Goal: Task Accomplishment & Management: Use online tool/utility

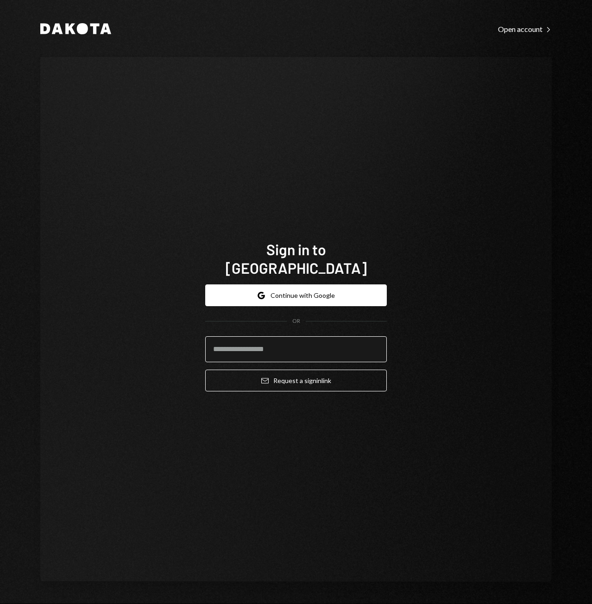
click at [276, 347] on input "email" at bounding box center [296, 350] width 182 height 26
click at [275, 342] on input "email" at bounding box center [296, 350] width 182 height 26
type input "**********"
click at [205, 370] on button "Email Request a sign in link" at bounding box center [296, 381] width 182 height 22
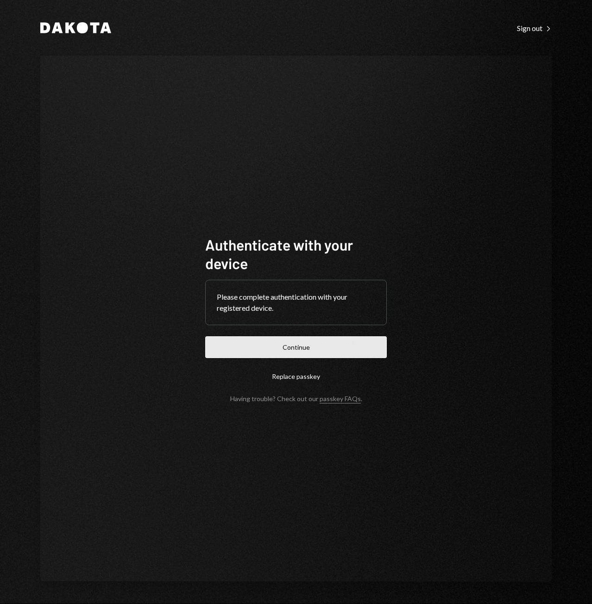
click at [255, 340] on button "Continue" at bounding box center [296, 348] width 182 height 22
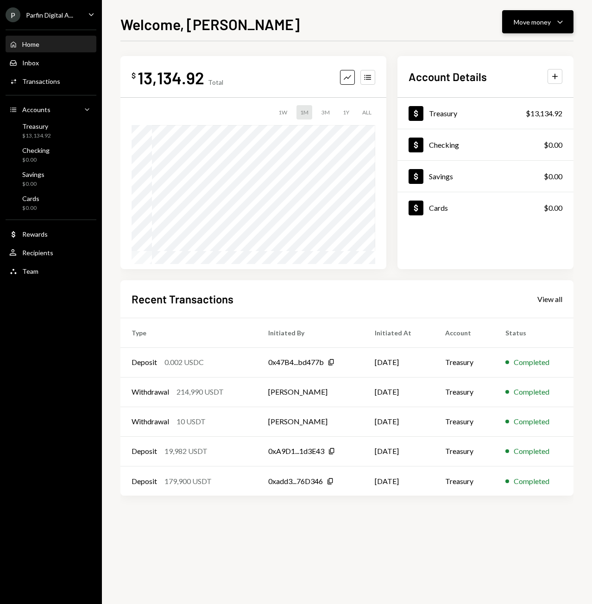
click at [537, 22] on div "Move money" at bounding box center [532, 22] width 37 height 10
click at [516, 89] on div "Deposit" at bounding box center [531, 92] width 68 height 10
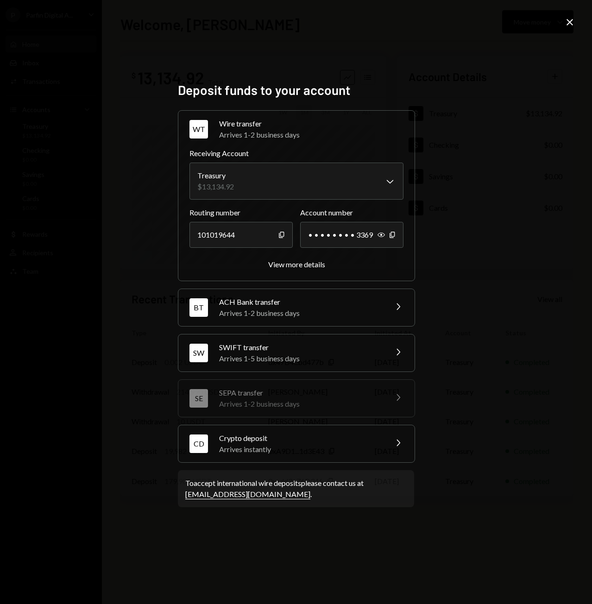
click at [278, 446] on div "Arrives instantly" at bounding box center [300, 449] width 162 height 11
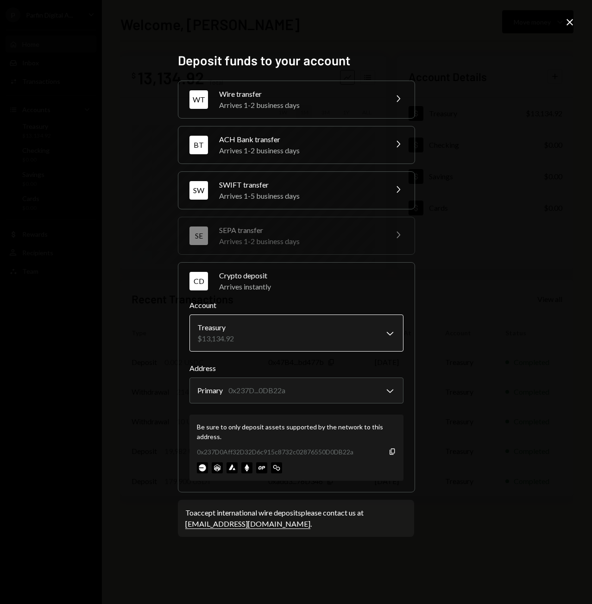
click at [257, 343] on body "P Parfin Digital A... Caret Down Home Home Inbox Inbox Activities Transactions …" at bounding box center [296, 302] width 592 height 604
click at [482, 358] on div "**********" at bounding box center [296, 302] width 592 height 604
click at [302, 396] on body "P Parfin Digital A... Caret Down Home Home Inbox Inbox Activities Transactions …" at bounding box center [296, 302] width 592 height 604
click at [234, 391] on body "P Parfin Digital A... Caret Down Home Home Inbox Inbox Activities Transactions …" at bounding box center [296, 302] width 592 height 604
